Goal: Navigation & Orientation: Find specific page/section

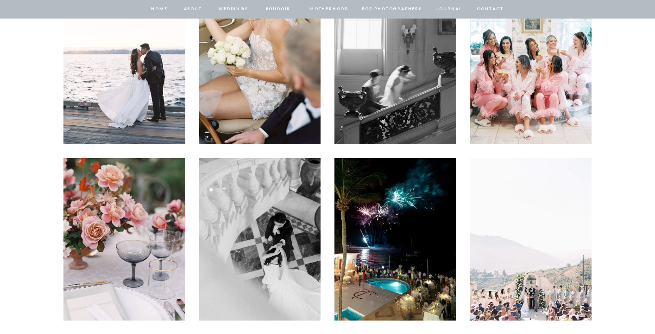
scroll to position [2574, 0]
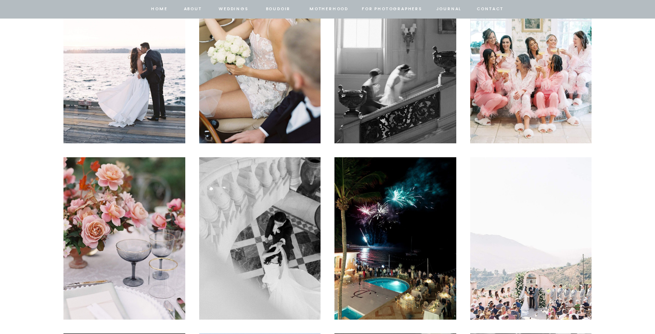
click at [264, 67] on img at bounding box center [260, 62] width 122 height 162
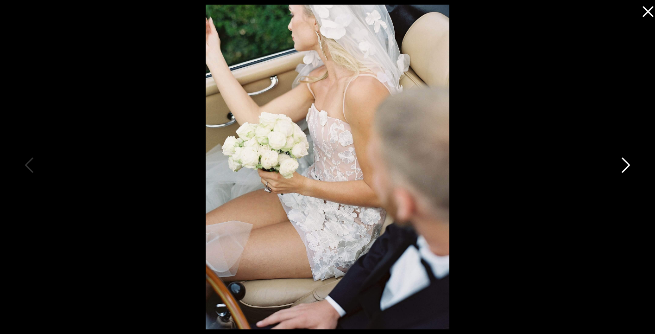
click at [626, 162] on icon at bounding box center [626, 165] width 8 height 15
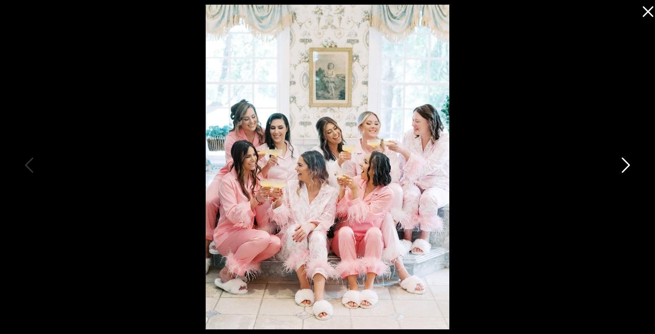
click at [626, 163] on icon at bounding box center [624, 167] width 23 height 28
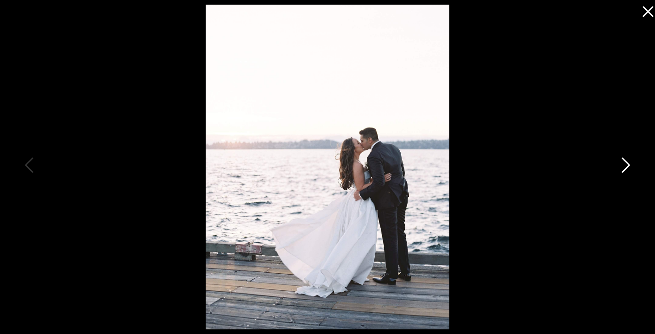
click at [626, 163] on icon at bounding box center [624, 167] width 23 height 28
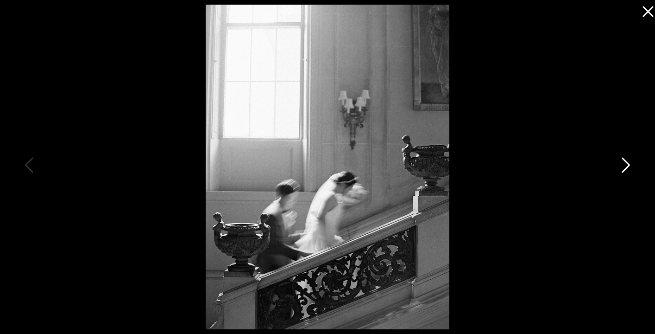
click at [625, 162] on icon at bounding box center [624, 167] width 23 height 28
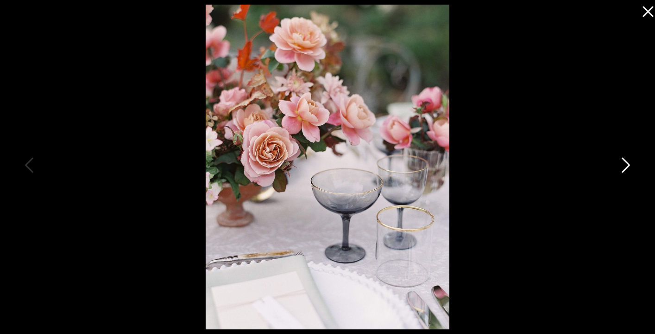
click at [625, 162] on icon at bounding box center [624, 167] width 23 height 28
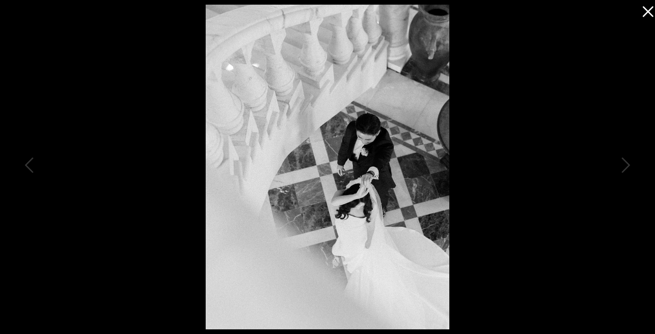
click at [649, 13] on icon at bounding box center [646, 9] width 19 height 19
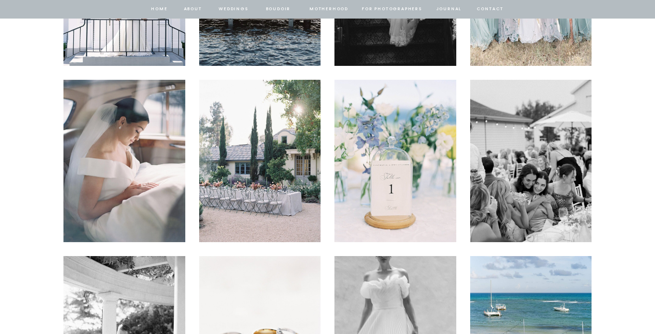
scroll to position [1910, 0]
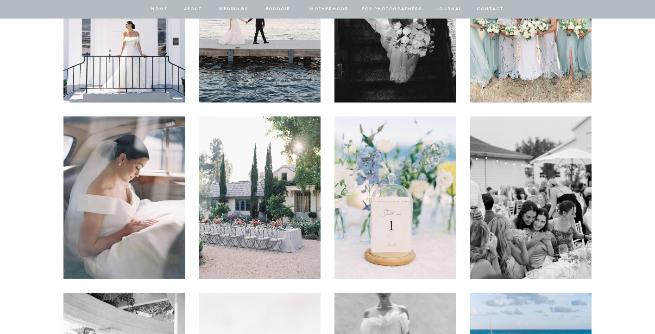
click at [244, 9] on nav "Weddings" at bounding box center [234, 9] width 32 height 8
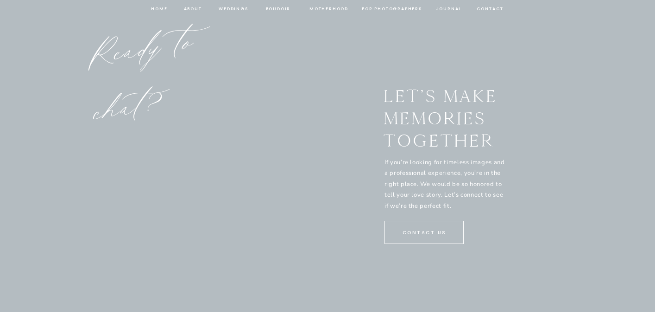
scroll to position [4811, 0]
